Goal: Information Seeking & Learning: Learn about a topic

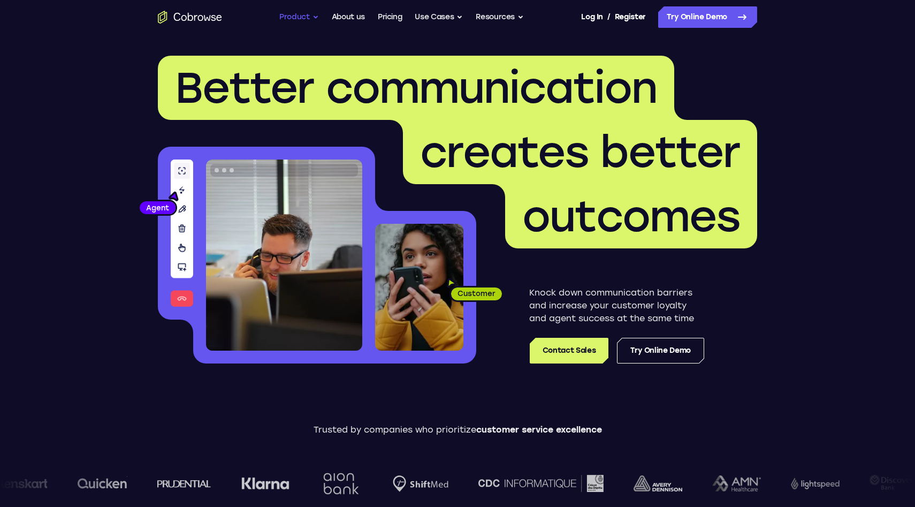
click at [305, 13] on button "Product" at bounding box center [299, 16] width 40 height 21
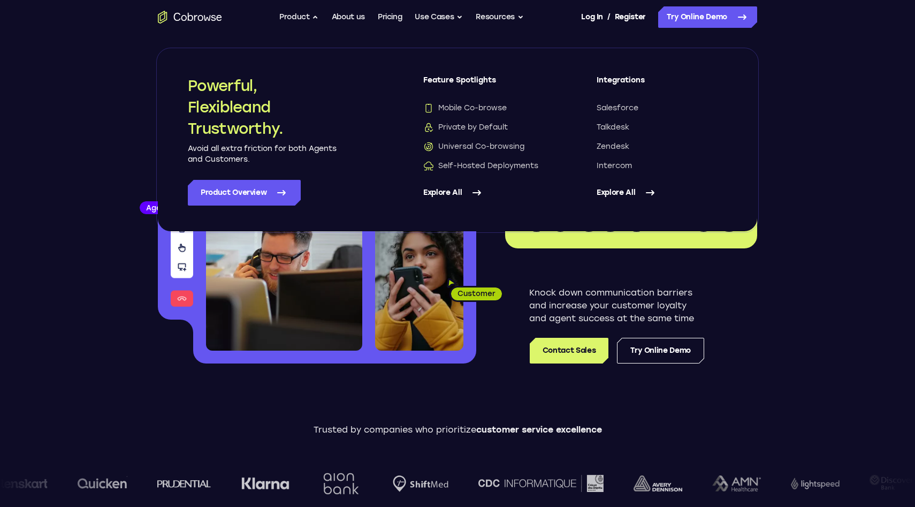
click at [462, 199] on link "Explore All" at bounding box center [488, 193] width 131 height 26
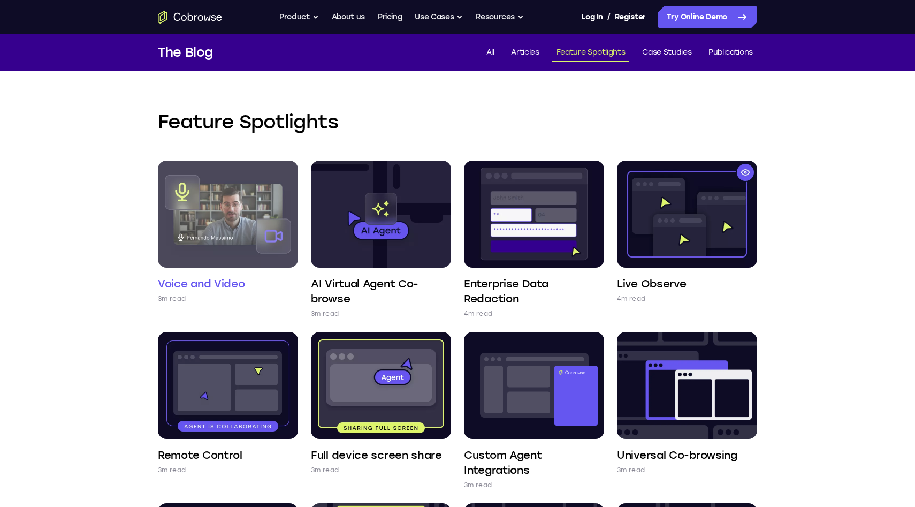
click at [261, 208] on img at bounding box center [228, 214] width 140 height 107
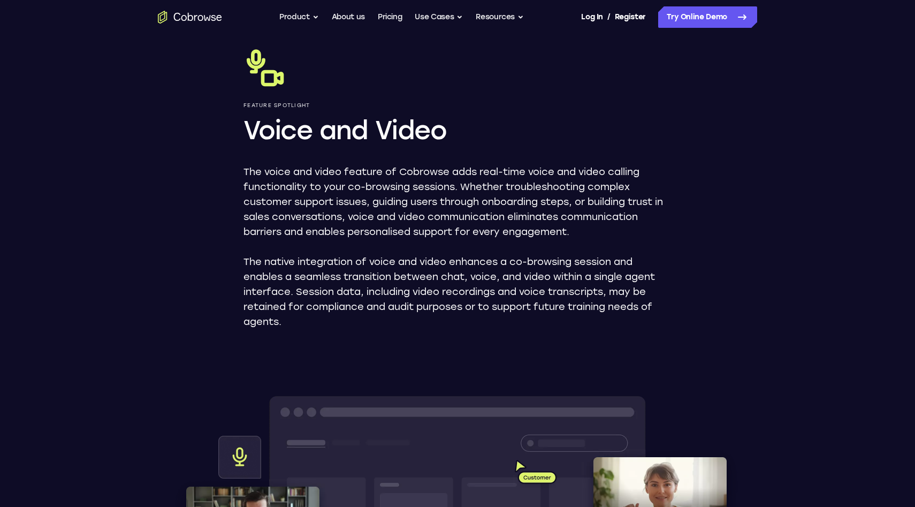
scroll to position [46, 0]
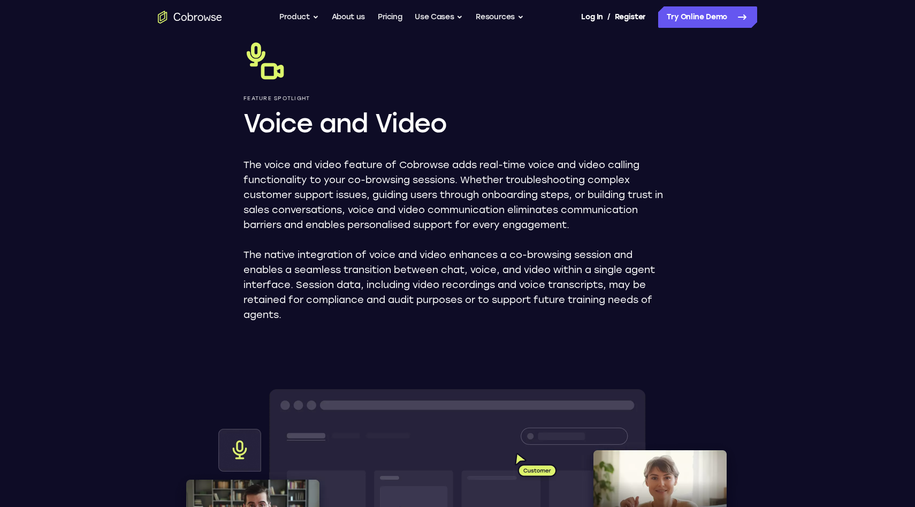
drag, startPoint x: 311, startPoint y: 315, endPoint x: 227, endPoint y: 234, distance: 116.9
click at [227, 234] on div "Feature Spotlight Voice and Video The voice and video feature of Cobrowse adds …" at bounding box center [457, 509] width 685 height 1043
copy div "The voice and video feature of Cobrowse adds real-time voice and video calling …"
click at [294, 280] on p "The native integration of voice and video enhances a co-browsing session and en…" at bounding box center [458, 284] width 428 height 75
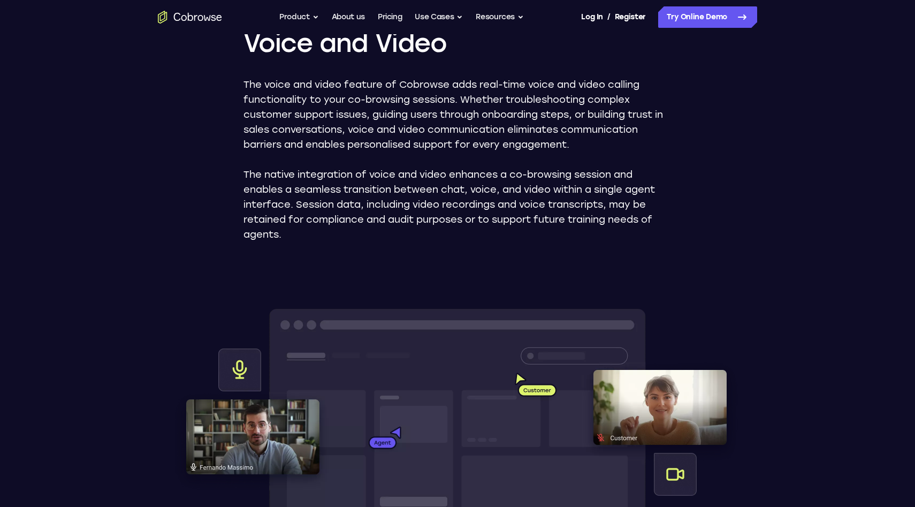
scroll to position [110, 0]
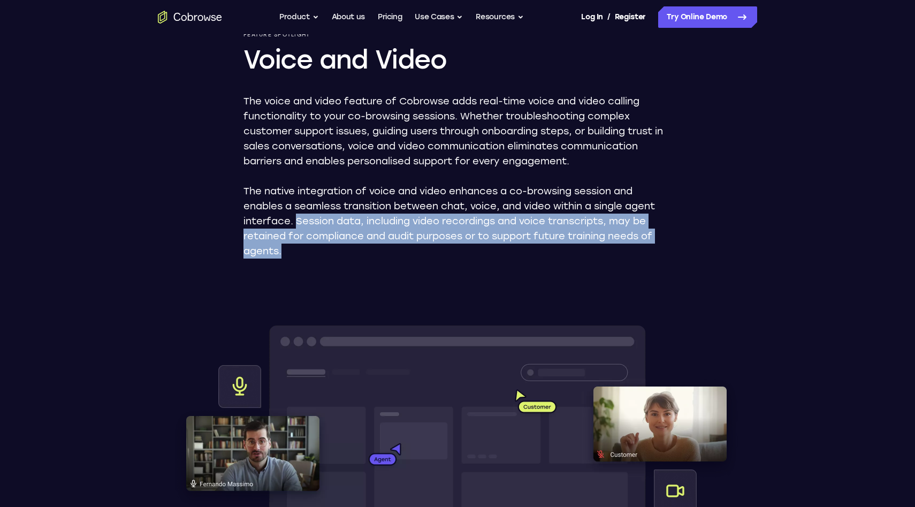
drag, startPoint x: 367, startPoint y: 255, endPoint x: 295, endPoint y: 222, distance: 78.5
click at [295, 222] on p "The native integration of voice and video enhances a co-browsing session and en…" at bounding box center [458, 221] width 428 height 75
copy p "Session data, including video recordings and voice transcripts, may be retained…"
click at [424, 247] on p "The native integration of voice and video enhances a co-browsing session and en…" at bounding box center [458, 221] width 428 height 75
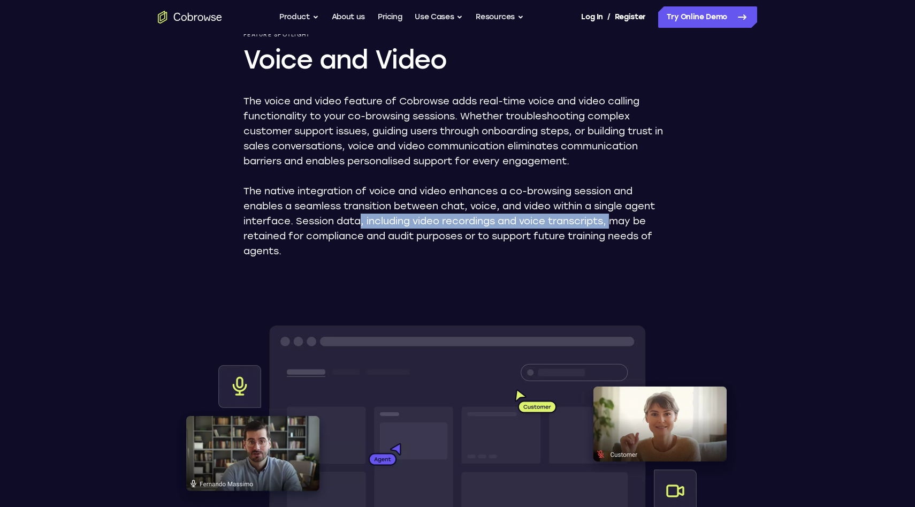
drag, startPoint x: 361, startPoint y: 222, endPoint x: 612, endPoint y: 217, distance: 251.0
click at [612, 217] on p "The native integration of voice and video enhances a co-browsing session and en…" at bounding box center [458, 221] width 428 height 75
copy p ", including video recordings and voice transcripts,"
